Goal: Task Accomplishment & Management: Manage account settings

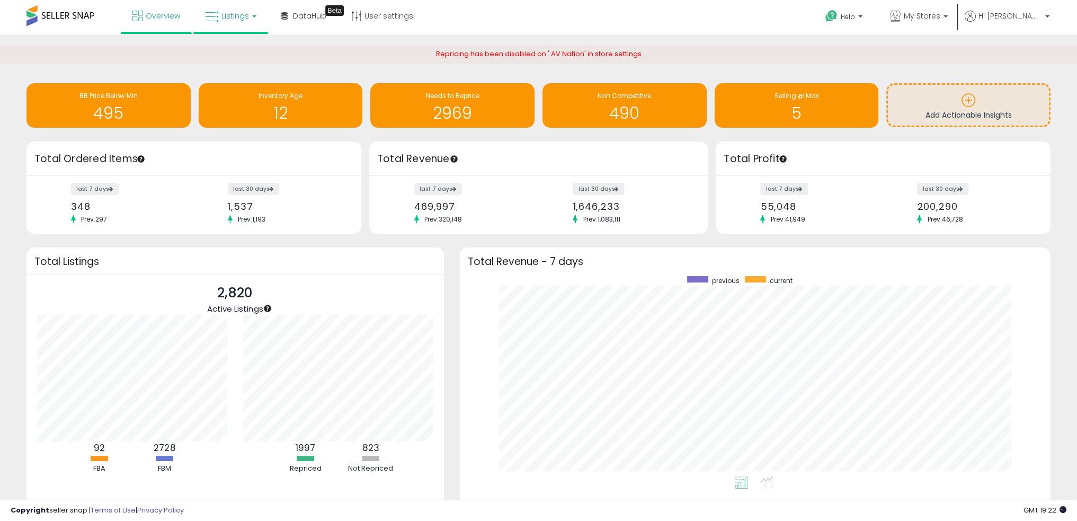
click at [258, 13] on link "Listings" at bounding box center [230, 16] width 67 height 32
click at [246, 49] on icon at bounding box center [239, 53] width 46 height 14
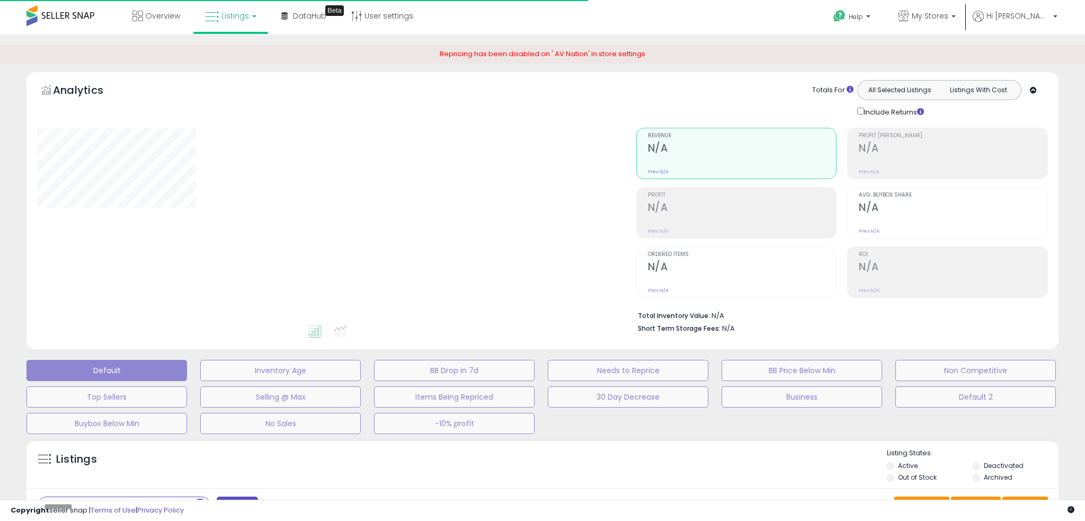
type input "*****"
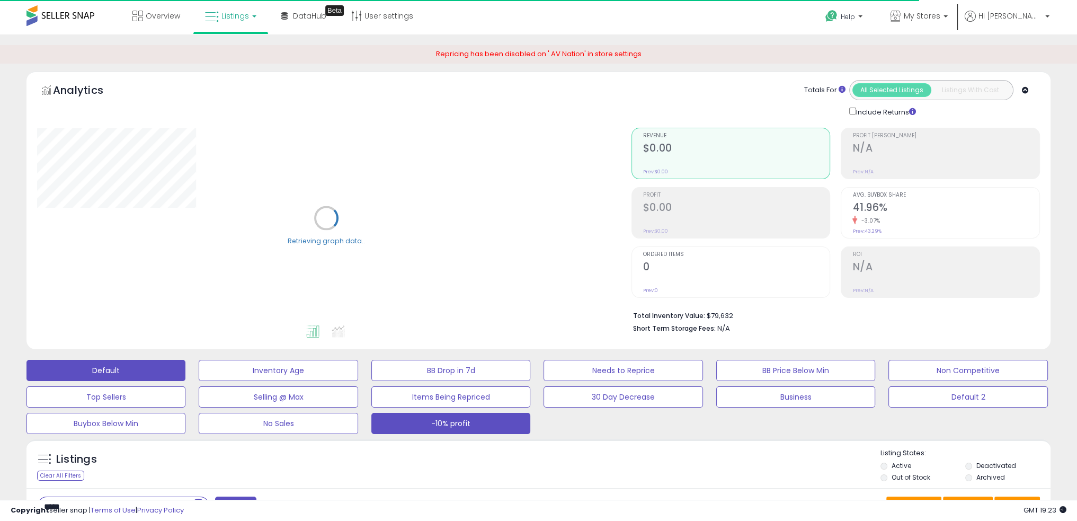
click at [445, 422] on button "-10% profit" at bounding box center [450, 423] width 159 height 21
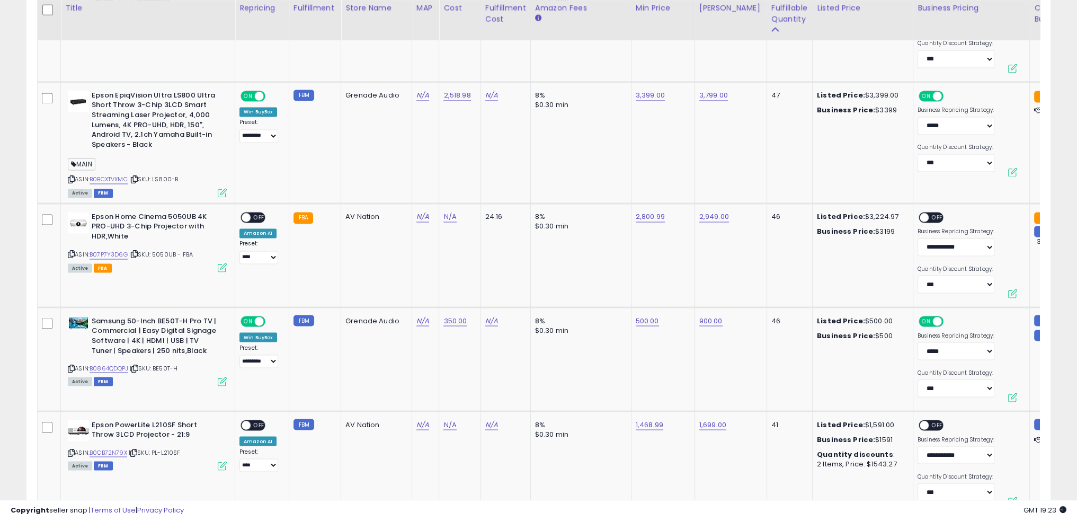
scroll to position [2426, 0]
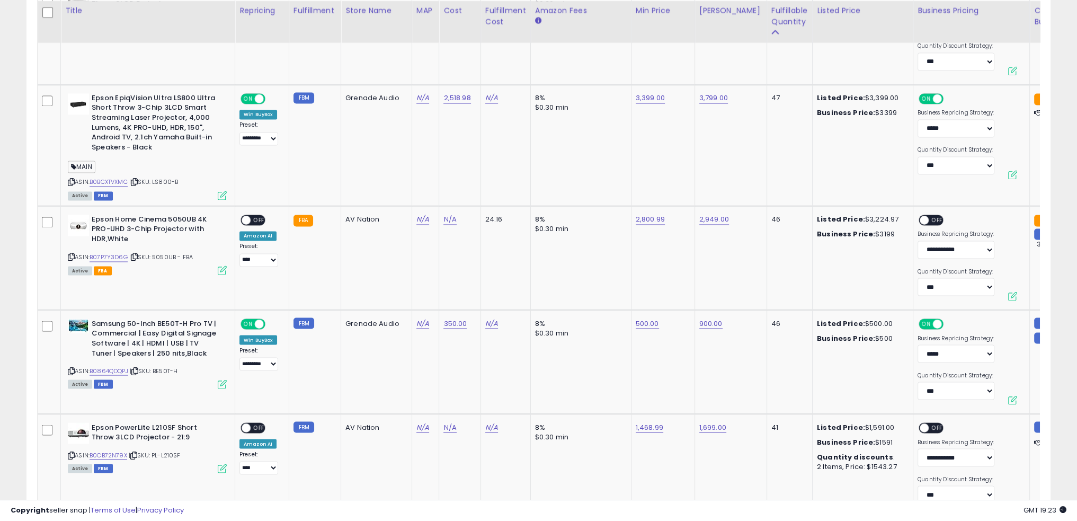
click at [439, 367] on td "350.00" at bounding box center [459, 361] width 41 height 104
click at [541, 328] on td "8% $0.30 min" at bounding box center [580, 361] width 101 height 104
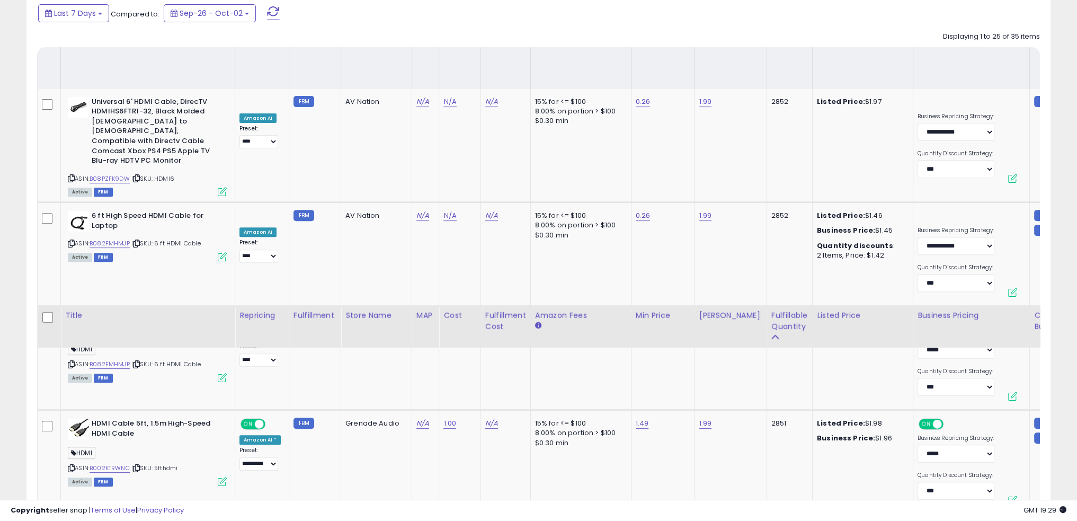
scroll to position [519, 0]
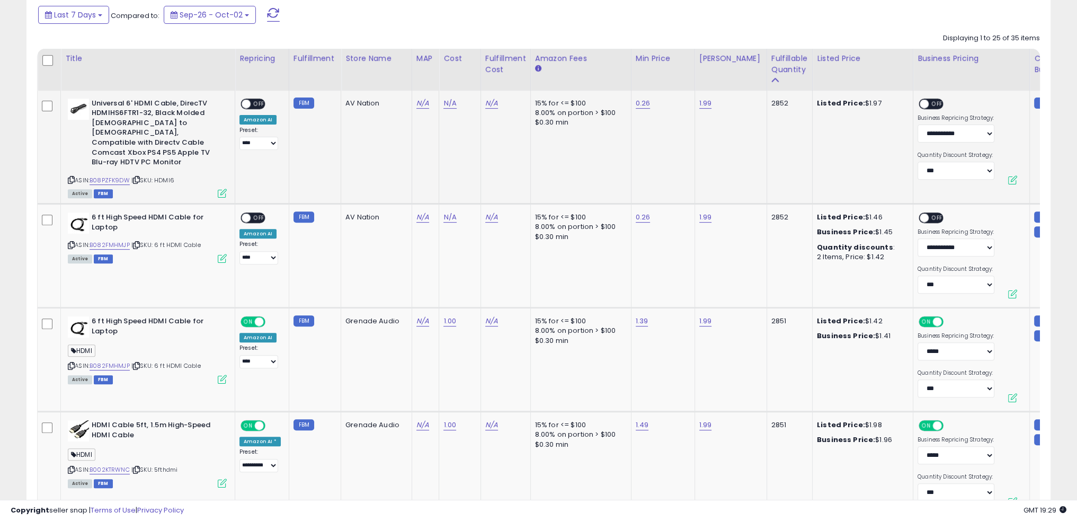
click at [501, 161] on td "N/A" at bounding box center [506, 147] width 50 height 113
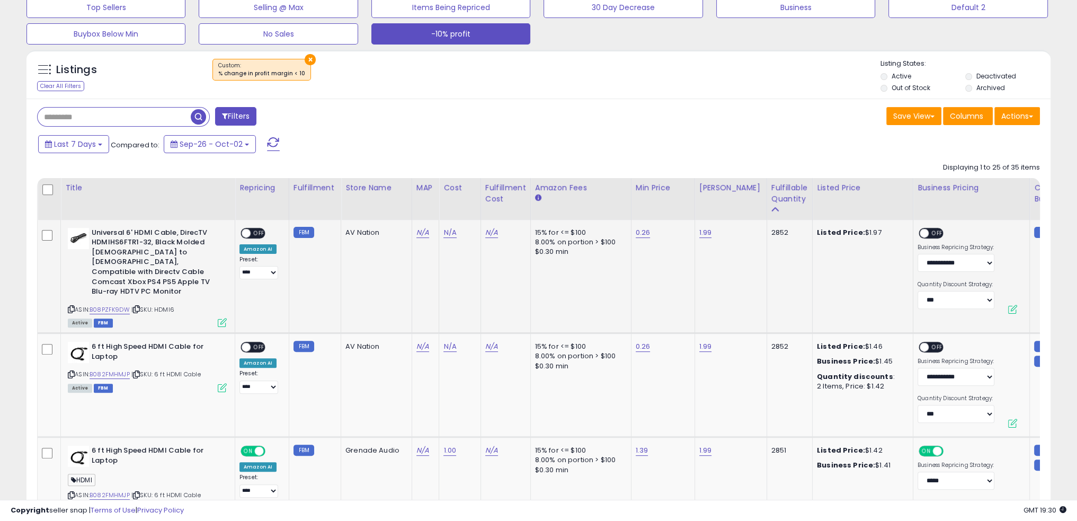
scroll to position [413, 0]
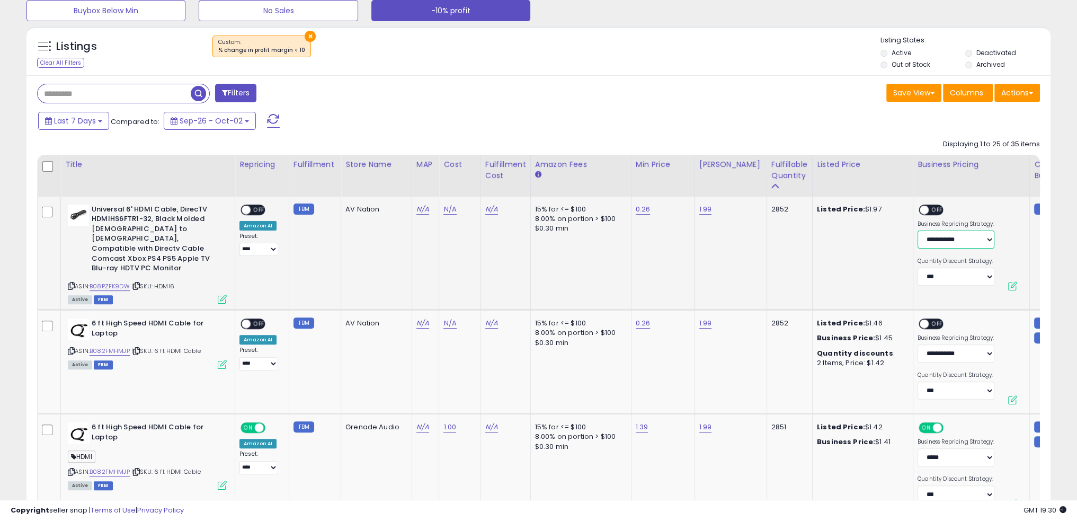
click at [918, 243] on select "**********" at bounding box center [956, 239] width 77 height 18
click at [255, 253] on select "**********" at bounding box center [258, 249] width 39 height 13
click at [350, 243] on td "AV Nation" at bounding box center [376, 253] width 71 height 113
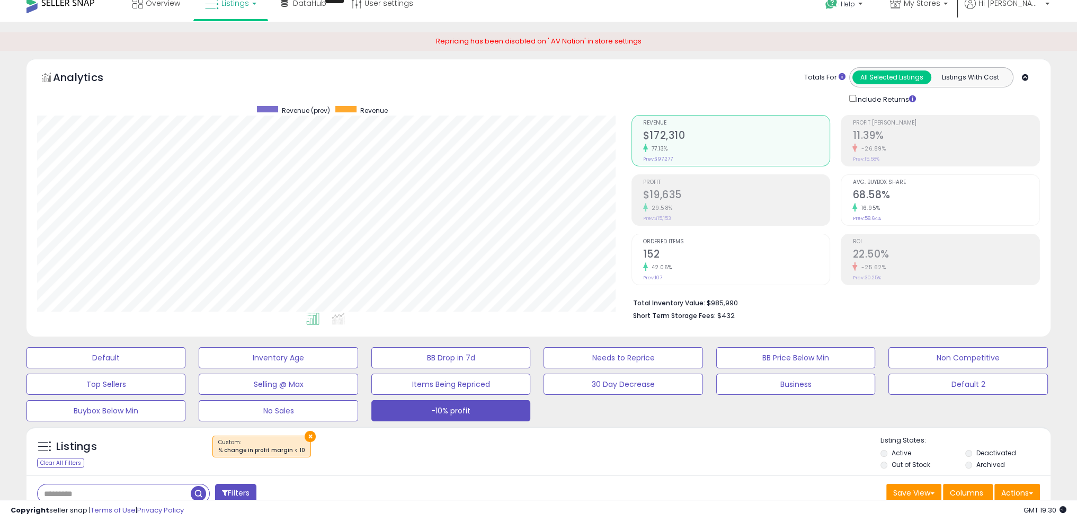
scroll to position [0, 0]
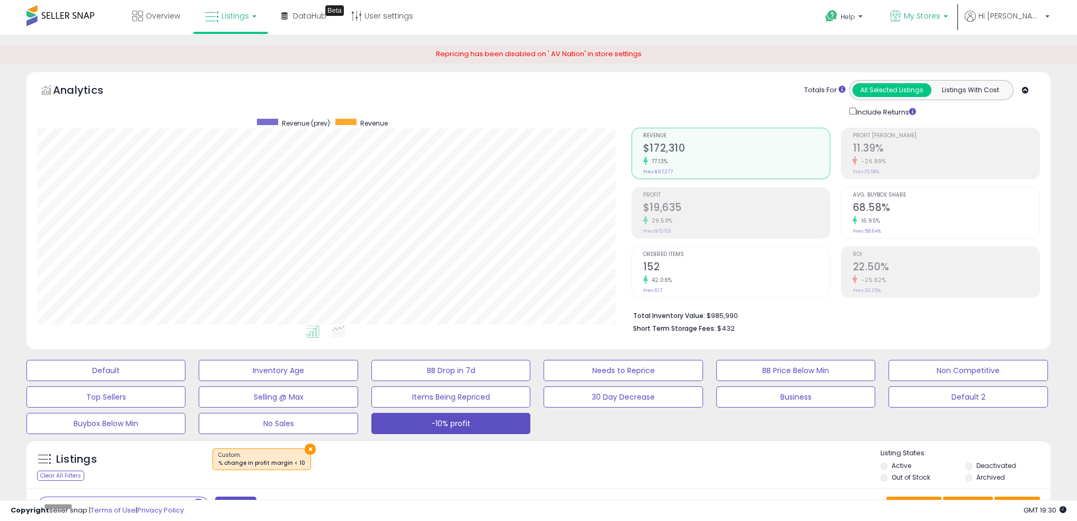
click at [940, 13] on span "My Stores" at bounding box center [922, 16] width 37 height 11
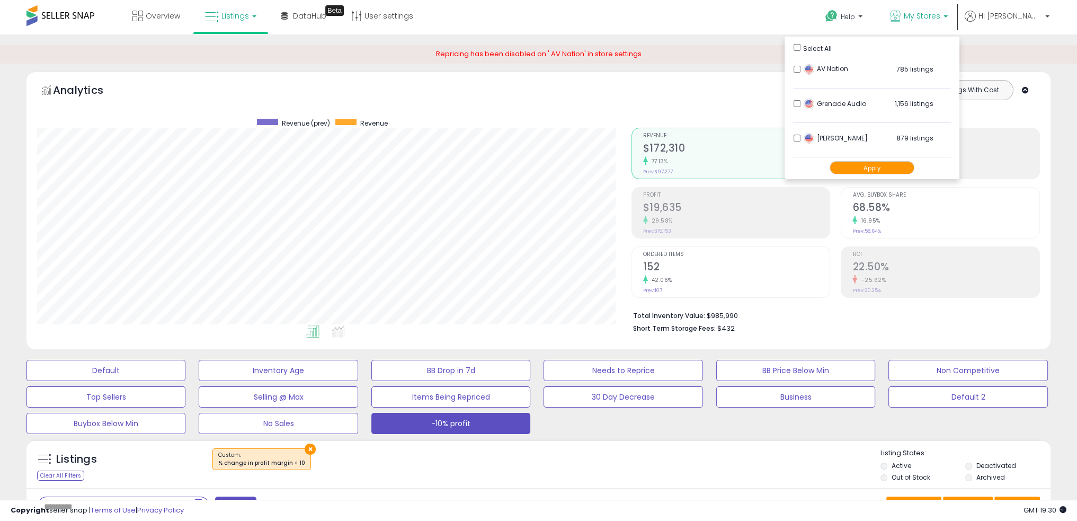
click at [890, 169] on button "Apply" at bounding box center [872, 167] width 85 height 13
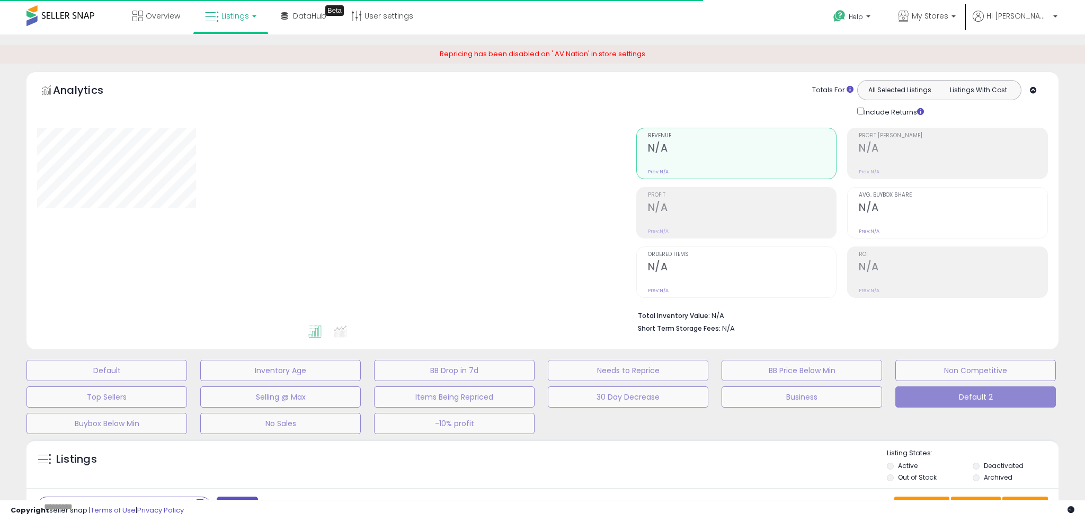
type input "********"
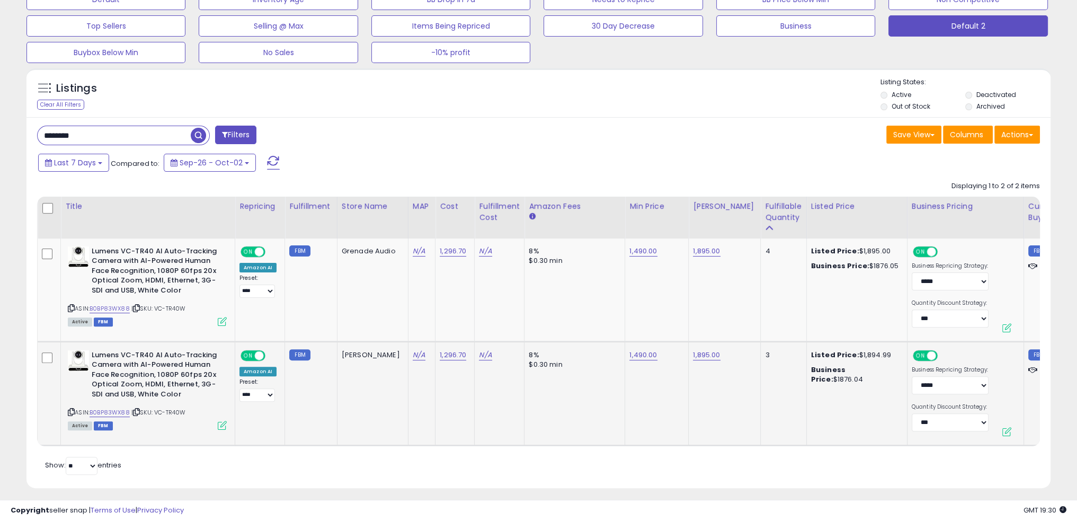
scroll to position [384, 0]
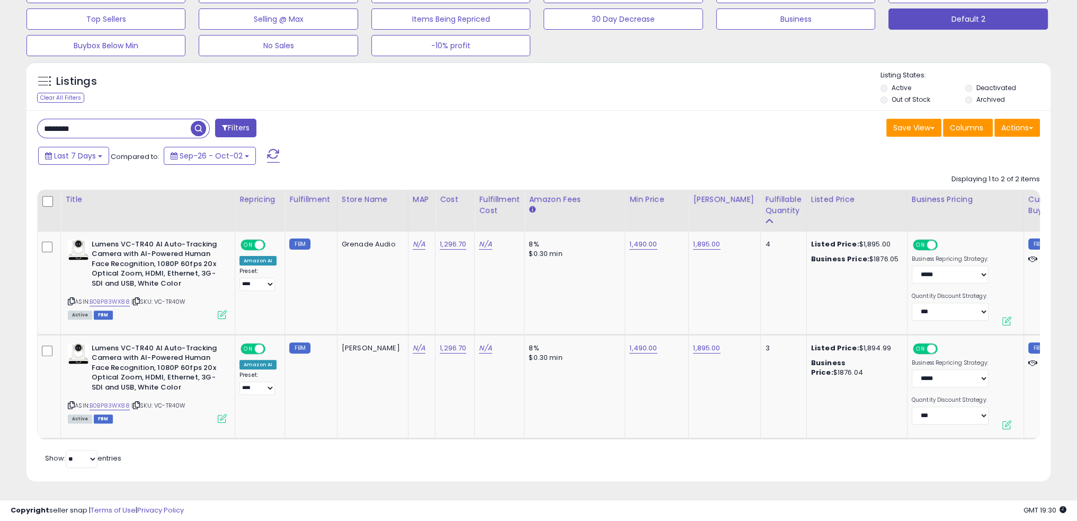
click at [112, 120] on input "********" at bounding box center [114, 128] width 153 height 19
click at [112, 120] on input "********" at bounding box center [164, 128] width 252 height 19
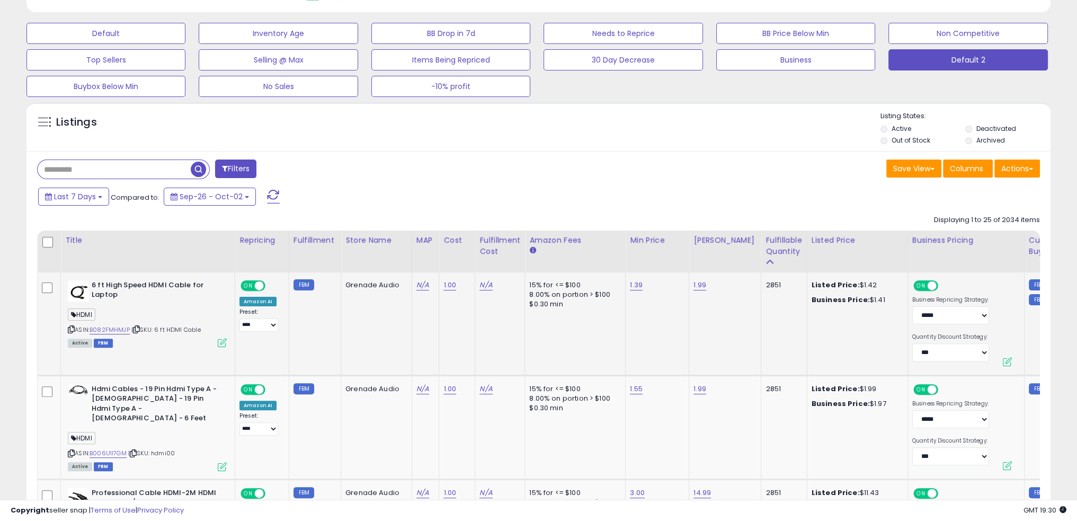
scroll to position [217, 594]
click at [474, 86] on button "-10% profit" at bounding box center [450, 86] width 159 height 21
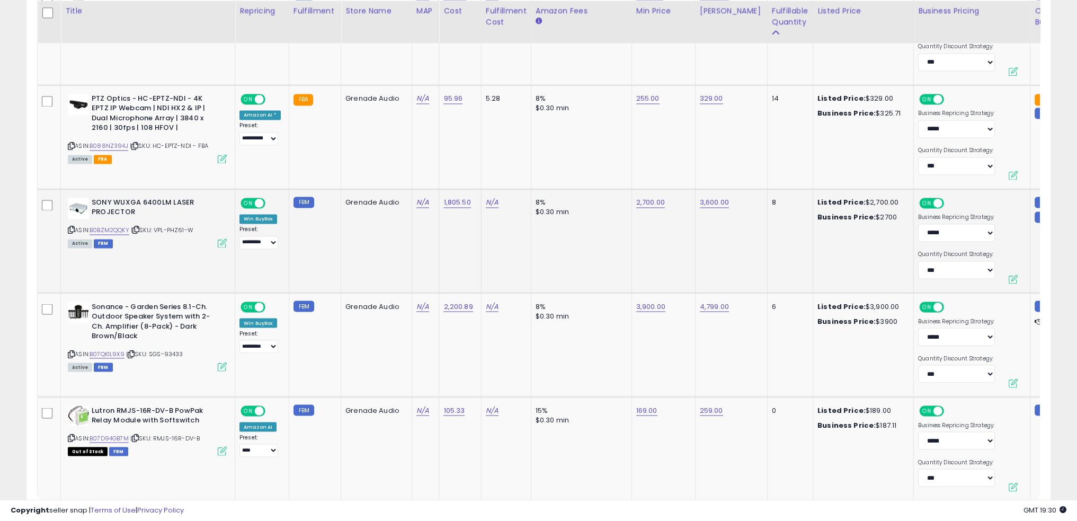
scroll to position [2421, 0]
click at [664, 440] on td "169.00" at bounding box center [664, 449] width 64 height 104
click at [632, 455] on td "169.00" at bounding box center [664, 449] width 64 height 104
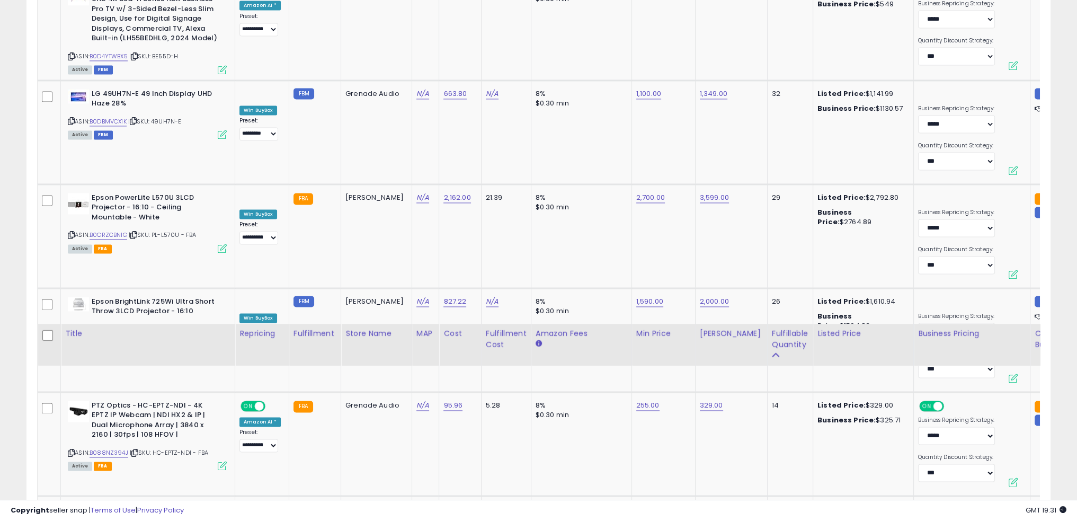
scroll to position [2104, 0]
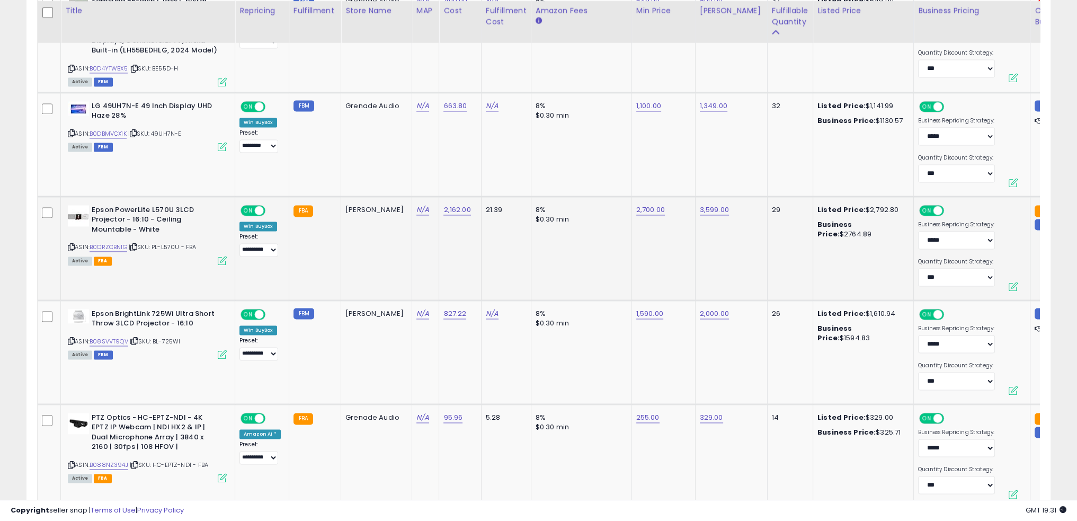
click at [632, 247] on td "2,700.00" at bounding box center [664, 248] width 64 height 104
click at [117, 243] on link "B0CRZCBN1G" at bounding box center [109, 247] width 38 height 9
click at [412, 227] on td "N/A" at bounding box center [425, 248] width 27 height 104
click at [117, 243] on link "B0CRZCBN1G" at bounding box center [109, 247] width 38 height 9
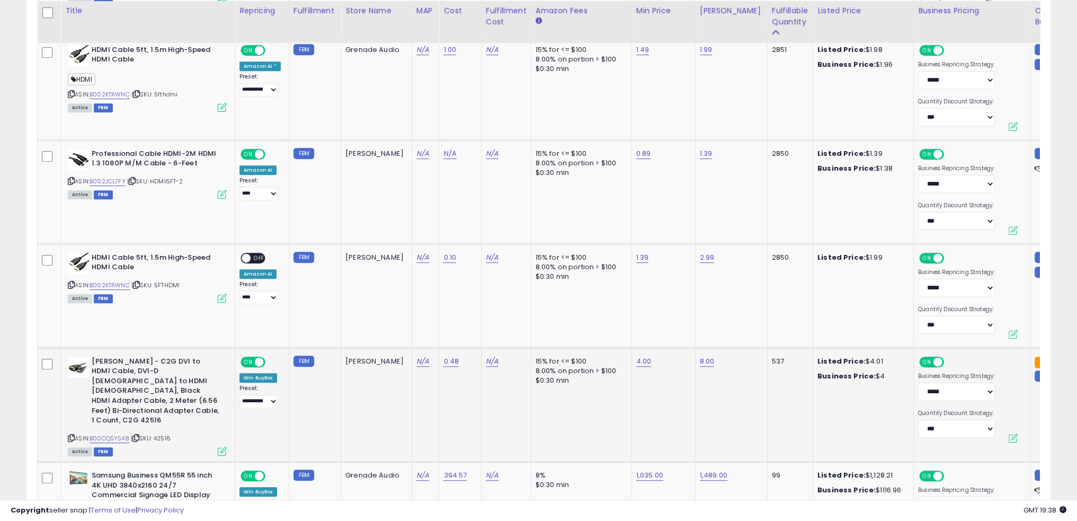
scroll to position [0, 0]
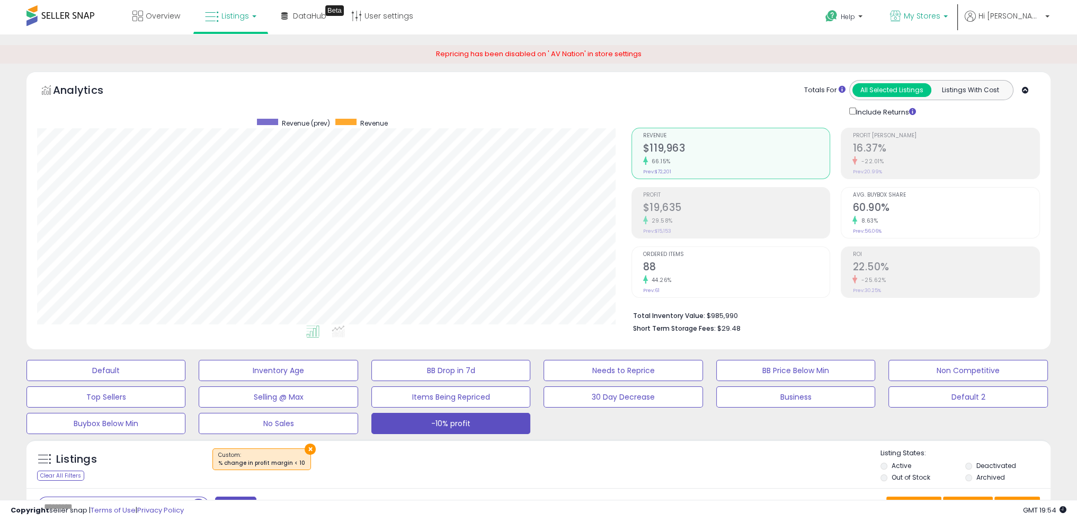
click at [948, 21] on p "My Stores" at bounding box center [919, 17] width 58 height 13
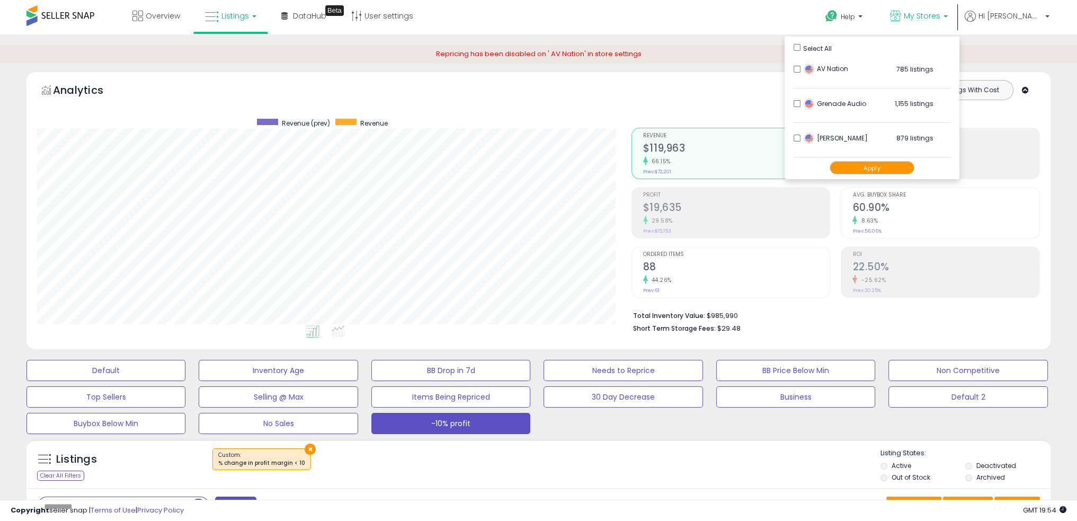
click at [819, 101] on ul "Select All AV Nation 785 listings Grenade Audio" at bounding box center [872, 108] width 175 height 143
click at [826, 102] on li "Grenade Audio 1,155 listings" at bounding box center [872, 106] width 158 height 33
click at [887, 170] on button "Apply" at bounding box center [872, 167] width 85 height 13
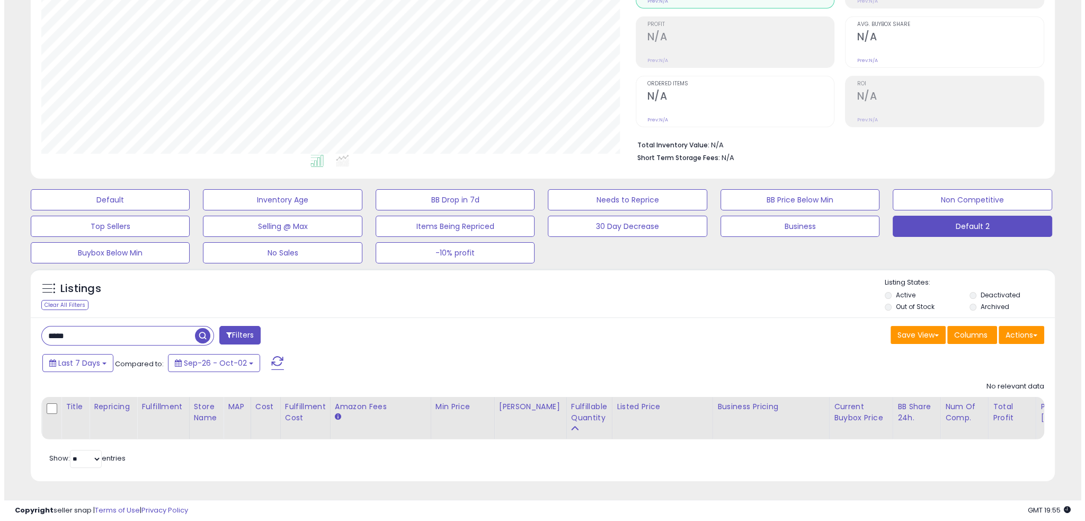
scroll to position [178, 0]
click at [127, 326] on input "*****" at bounding box center [164, 335] width 252 height 19
type input "***"
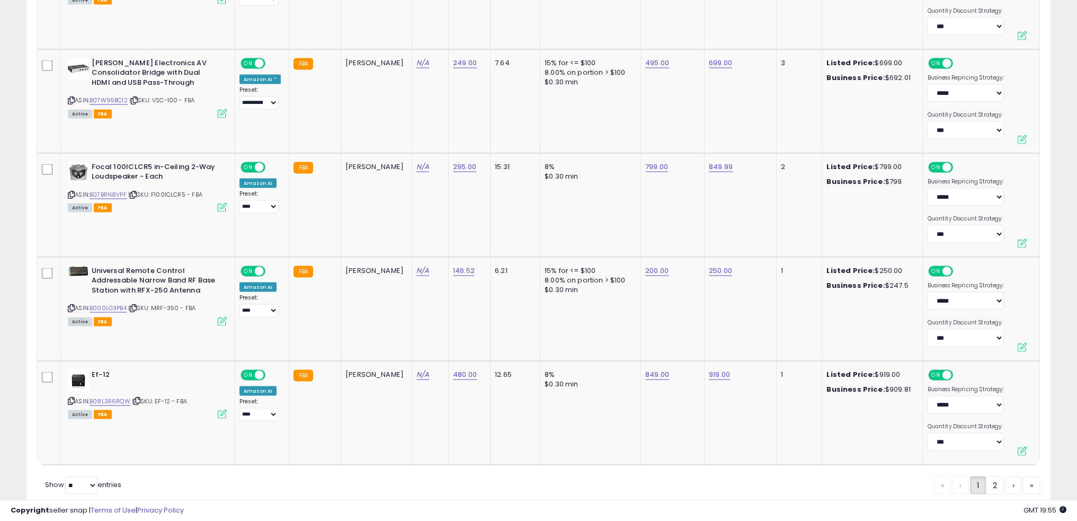
scroll to position [2776, 0]
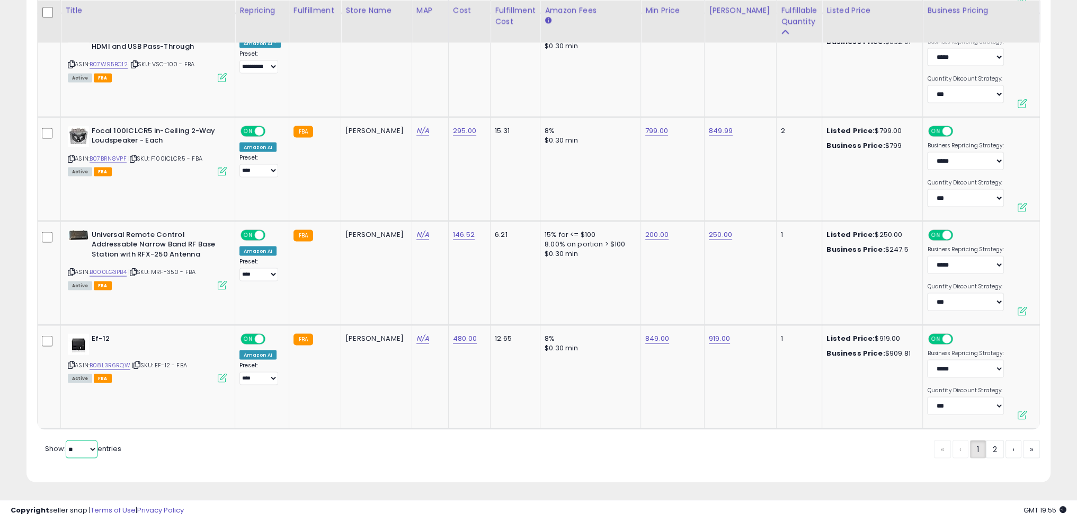
click at [73, 442] on select "** **" at bounding box center [82, 449] width 32 height 18
select select "**"
click at [67, 440] on select "** **" at bounding box center [82, 449] width 32 height 18
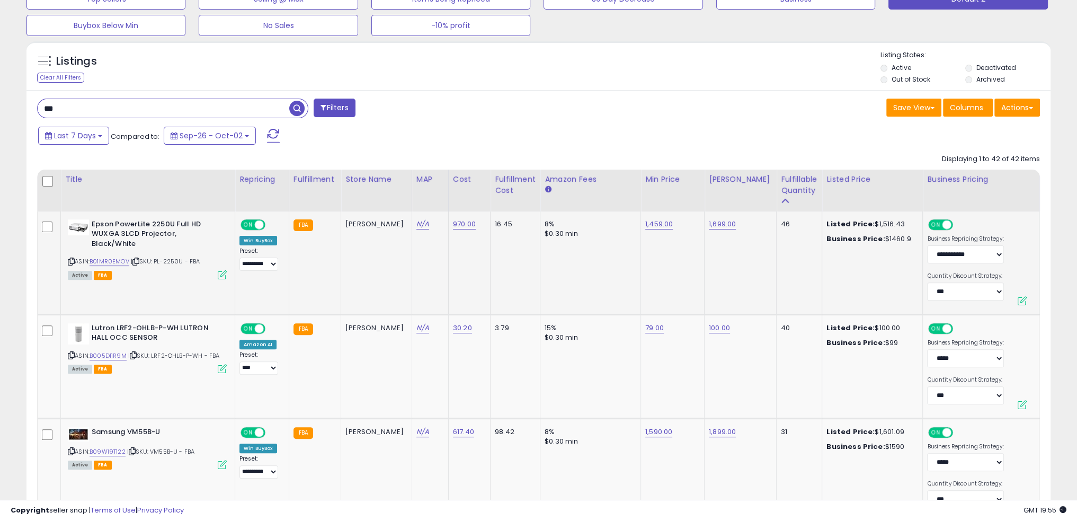
scroll to position [400, 0]
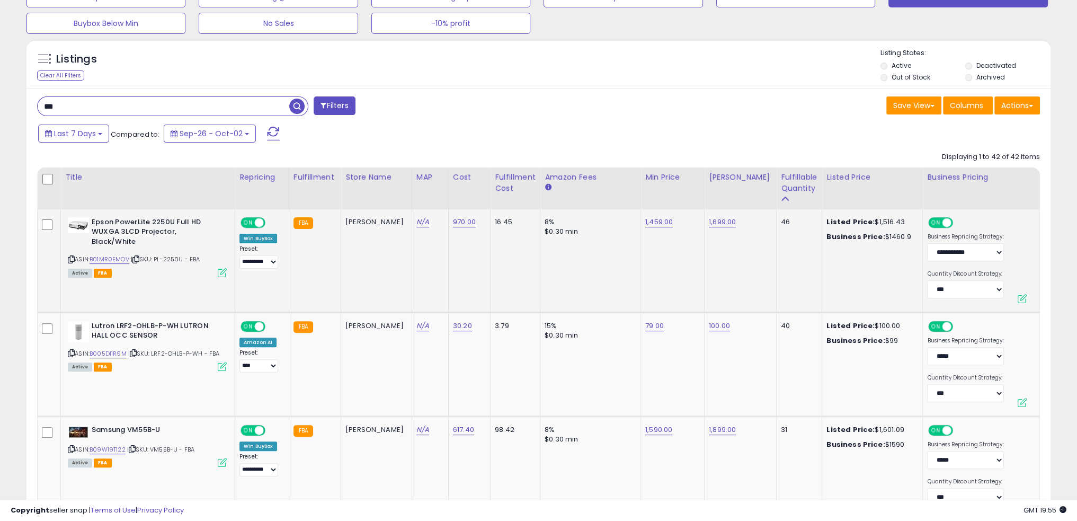
click at [592, 298] on td "8% $0.30 min" at bounding box center [590, 260] width 101 height 103
click at [591, 246] on td "8% $0.30 min" at bounding box center [590, 260] width 101 height 103
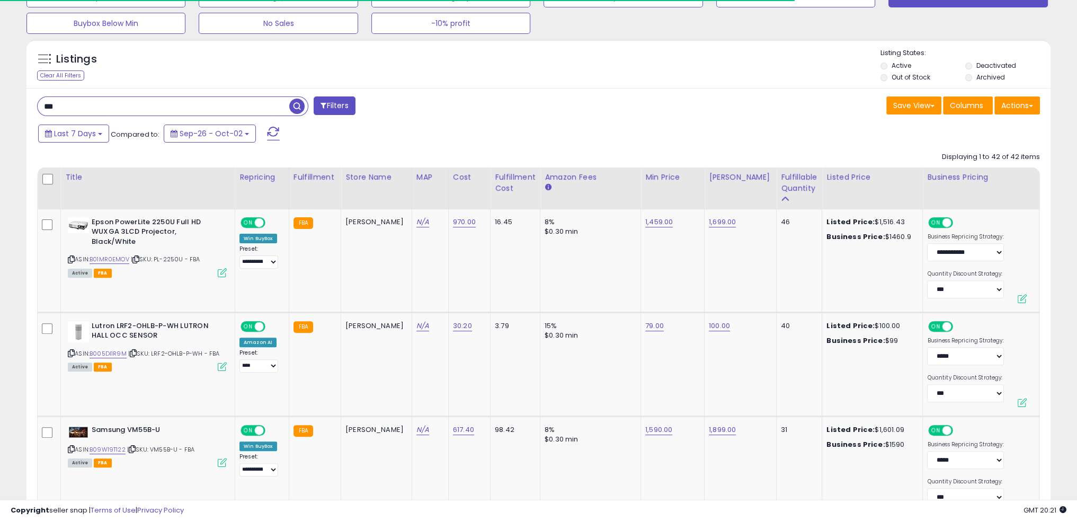
click at [593, 100] on div "Save View Save As New View Update Current View Columns Actions Import Export Vi…" at bounding box center [794, 106] width 510 height 21
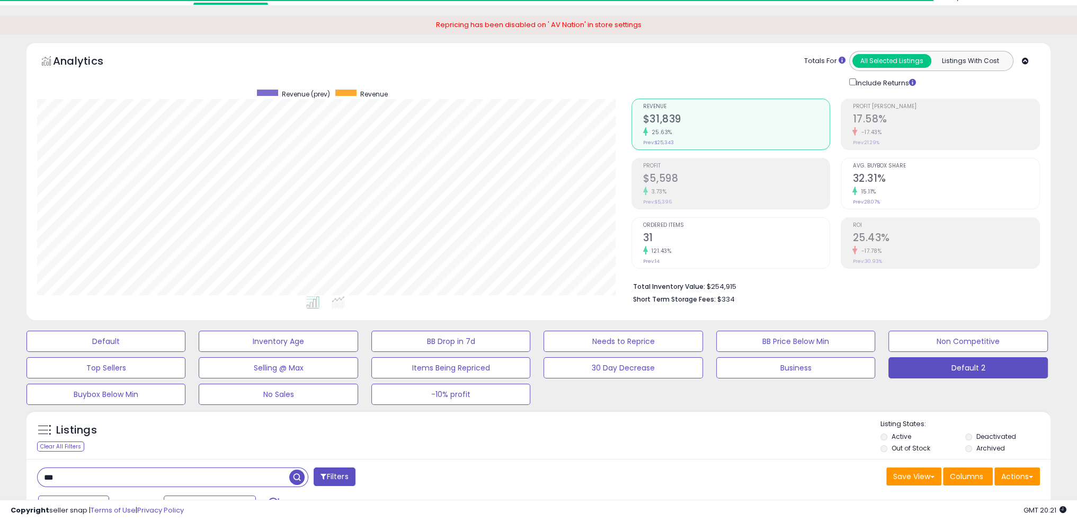
scroll to position [0, 0]
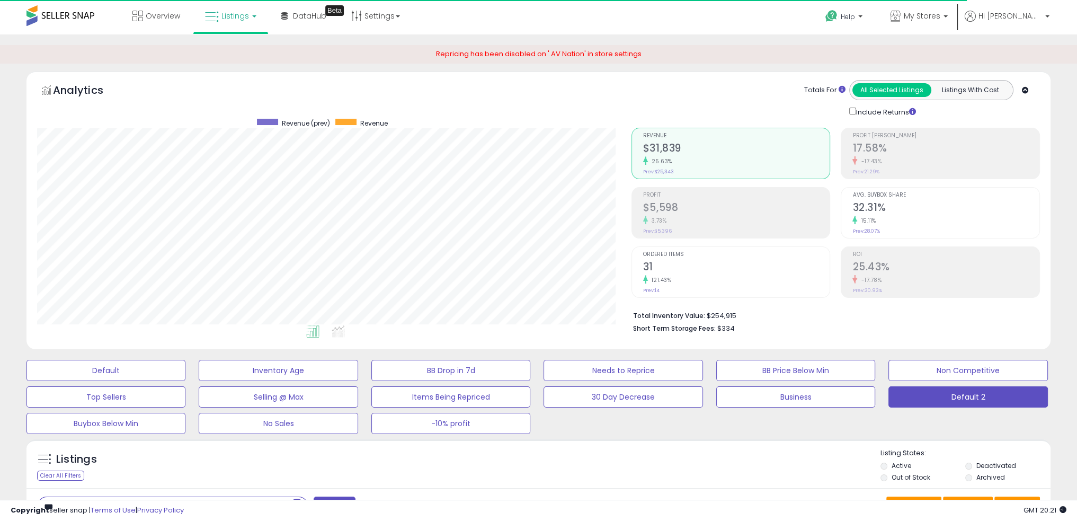
click at [68, 17] on span at bounding box center [60, 15] width 68 height 21
click at [550, 84] on div "Analytics Totals For All Selected Listings Listings With Cost Include Returns" at bounding box center [538, 99] width 1003 height 38
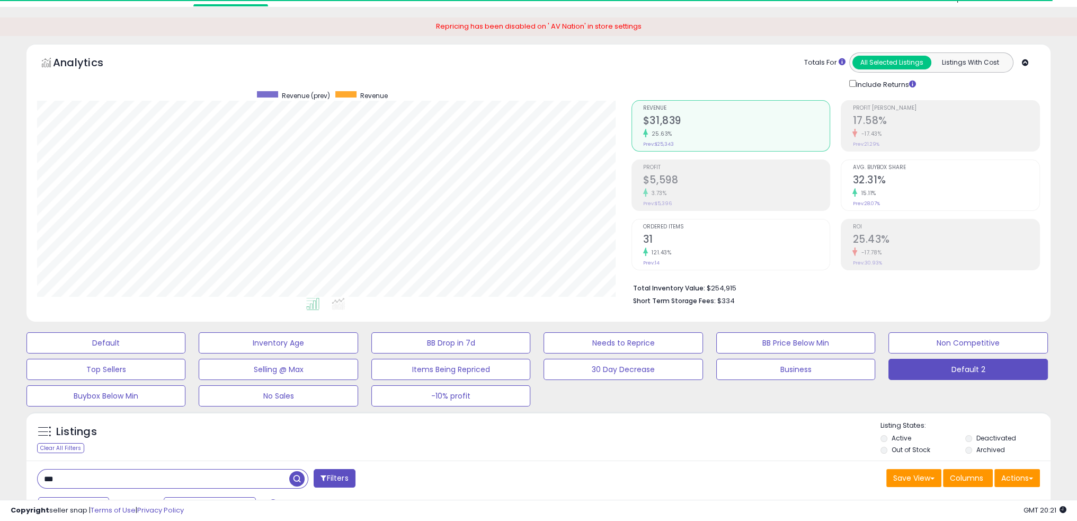
scroll to position [53, 0]
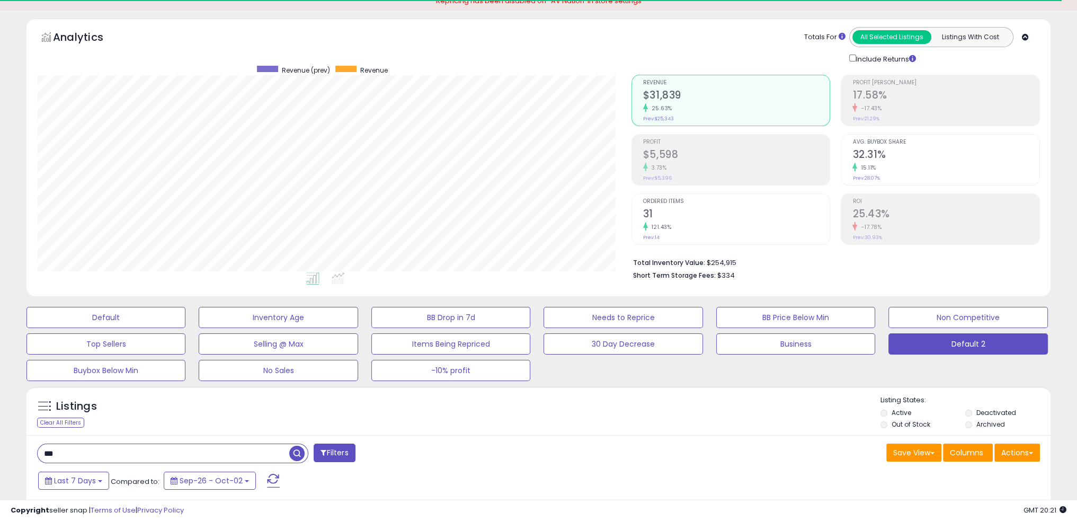
click at [634, 425] on div "Listings Clear All Filters Listing States:" at bounding box center [538, 413] width 1024 height 36
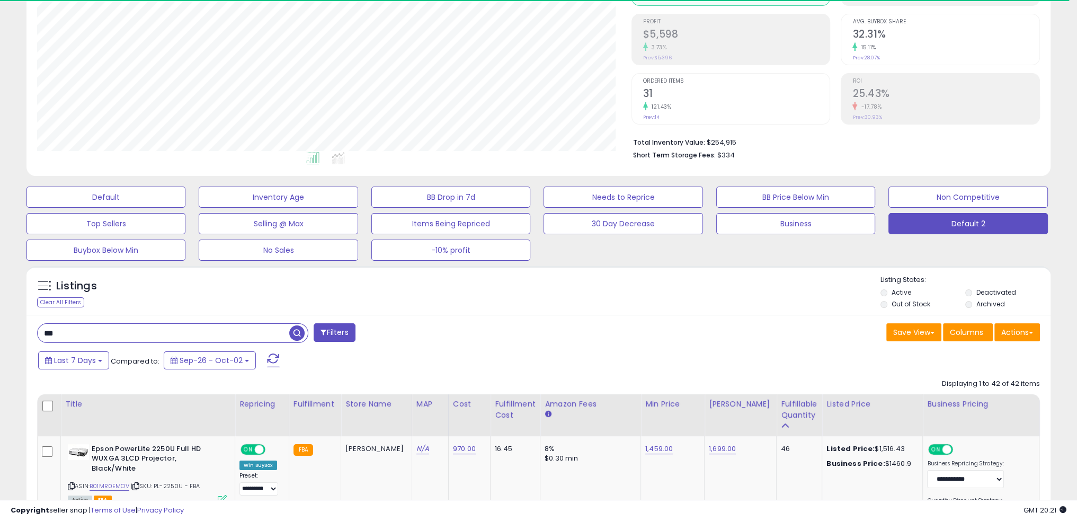
scroll to position [159, 0]
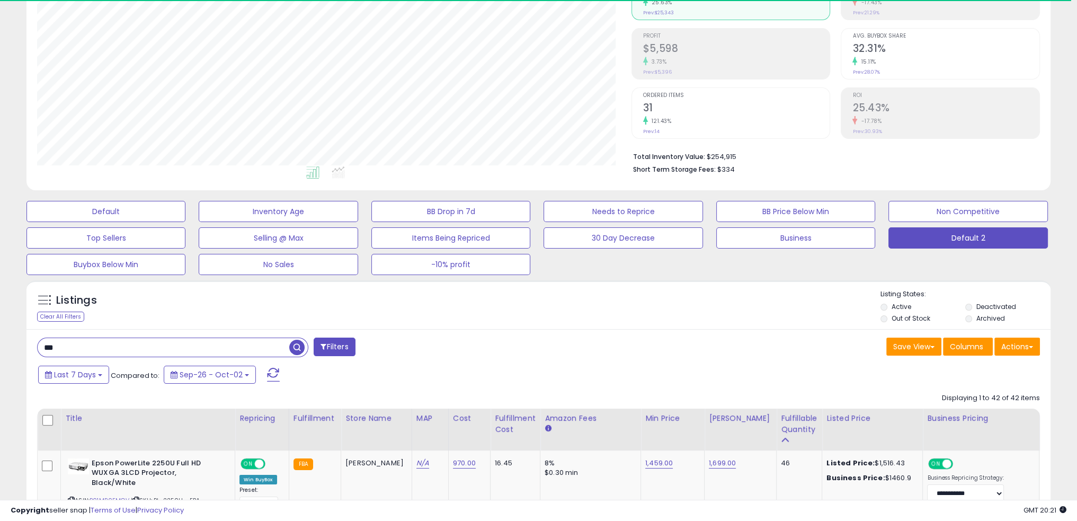
click at [568, 319] on div "Listings Clear All Filters Listing States:" at bounding box center [538, 307] width 1024 height 36
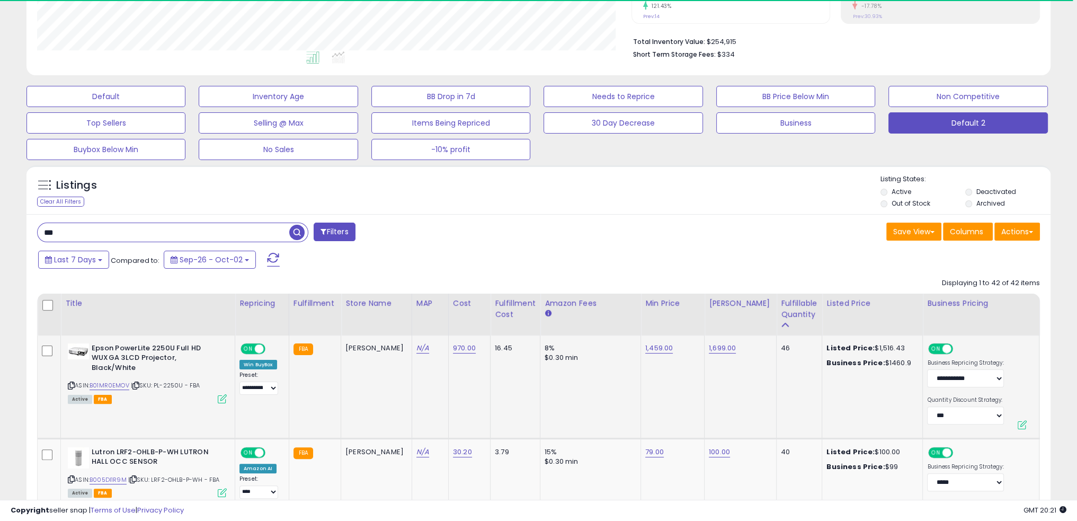
scroll to position [371, 0]
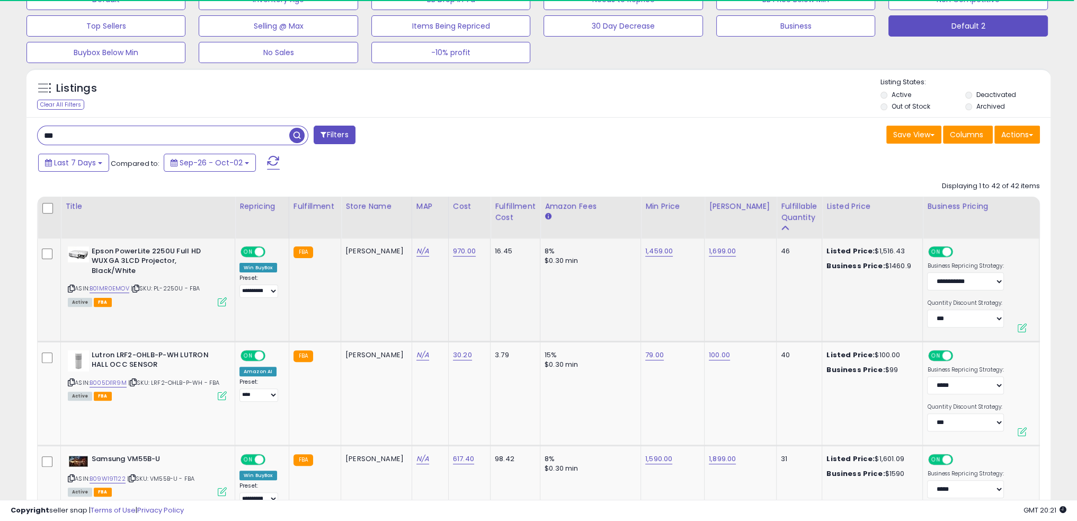
click at [593, 313] on td "8% $0.30 min" at bounding box center [590, 289] width 101 height 103
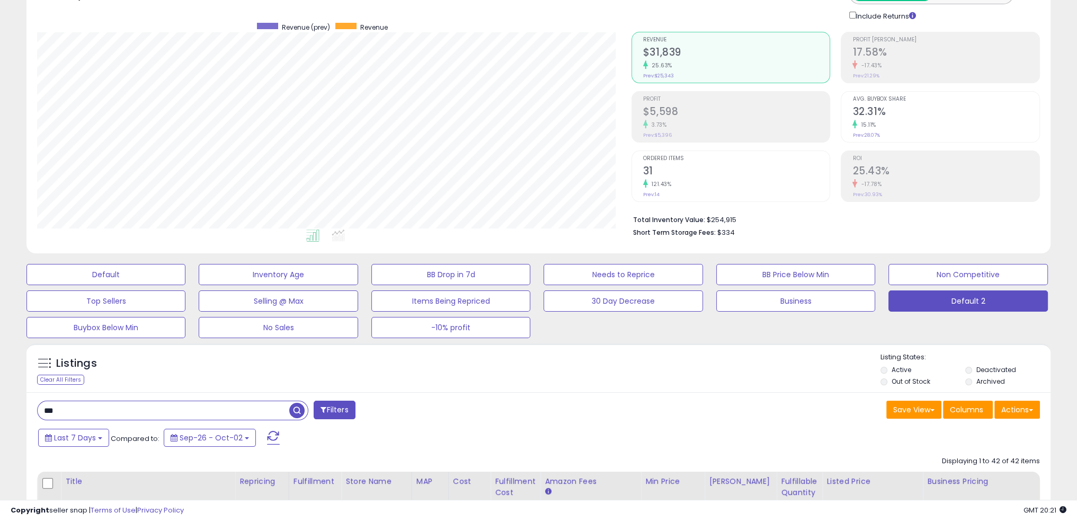
scroll to position [0, 0]
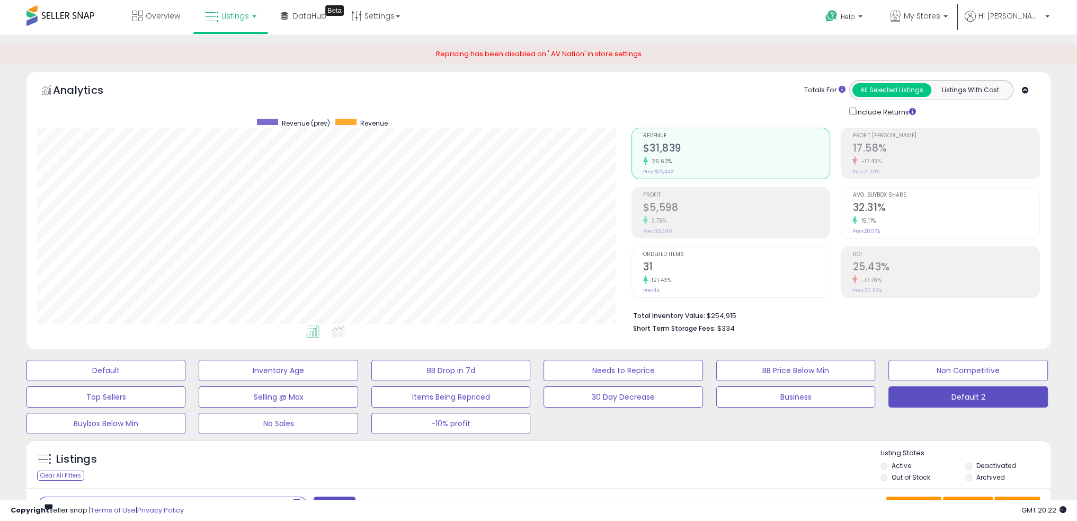
click at [75, 12] on span at bounding box center [60, 15] width 68 height 21
click at [624, 52] on span "Repricing has been disabled on ' AV Nation' in store settings" at bounding box center [539, 54] width 206 height 10
drag, startPoint x: 624, startPoint y: 51, endPoint x: 477, endPoint y: 335, distance: 319.5
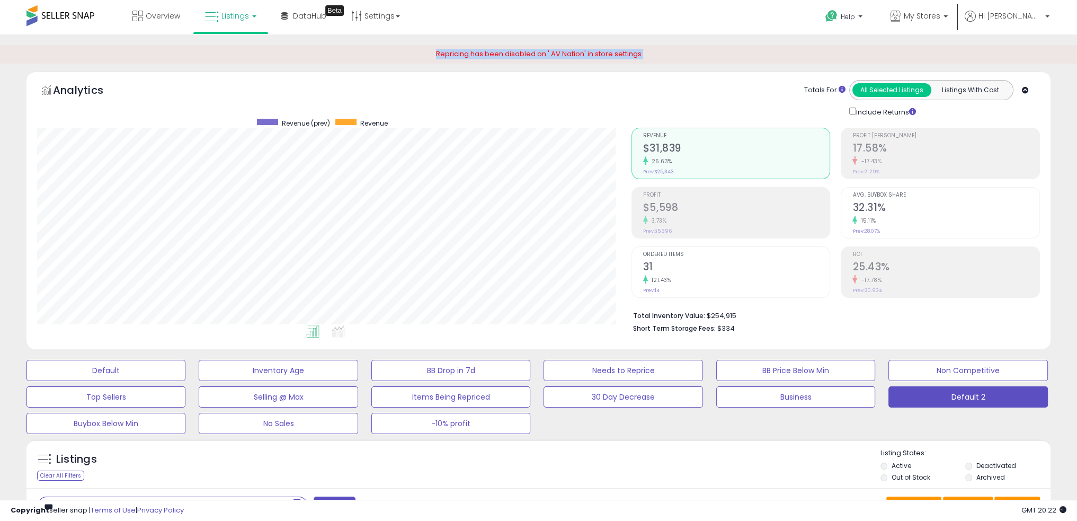
click at [605, 62] on div "Repricing has been disabled on ' AV Nation' in store settings" at bounding box center [538, 54] width 1077 height 19
click at [343, 461] on div "Listings Clear All Filters Listing States:" at bounding box center [538, 466] width 1024 height 36
click at [350, 336] on ul at bounding box center [314, 333] width 601 height 19
click at [591, 457] on div "Listings Clear All Filters Listing States:" at bounding box center [538, 466] width 1024 height 36
